Goal: Task Accomplishment & Management: Use online tool/utility

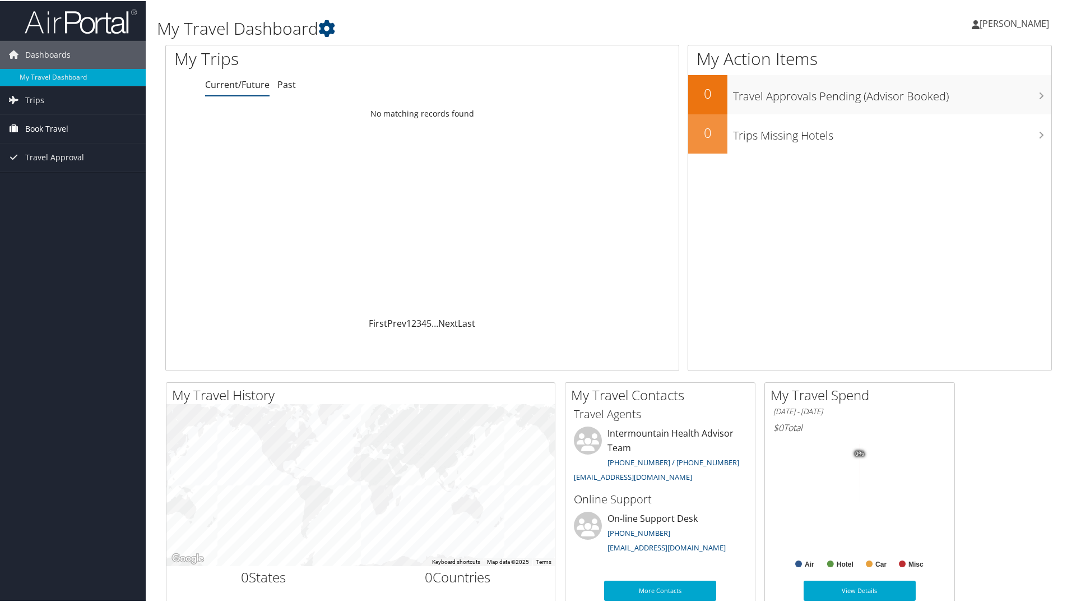
click at [27, 124] on span "Book Travel" at bounding box center [46, 128] width 43 height 28
click at [36, 179] on link "Book/Manage Online Trips" at bounding box center [73, 183] width 146 height 17
